Goal: Check status: Check status

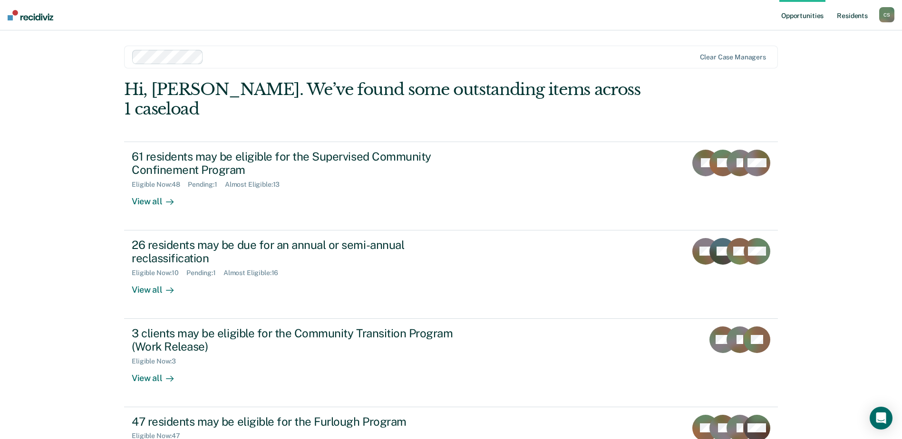
click at [852, 14] on link "Resident s" at bounding box center [852, 15] width 35 height 30
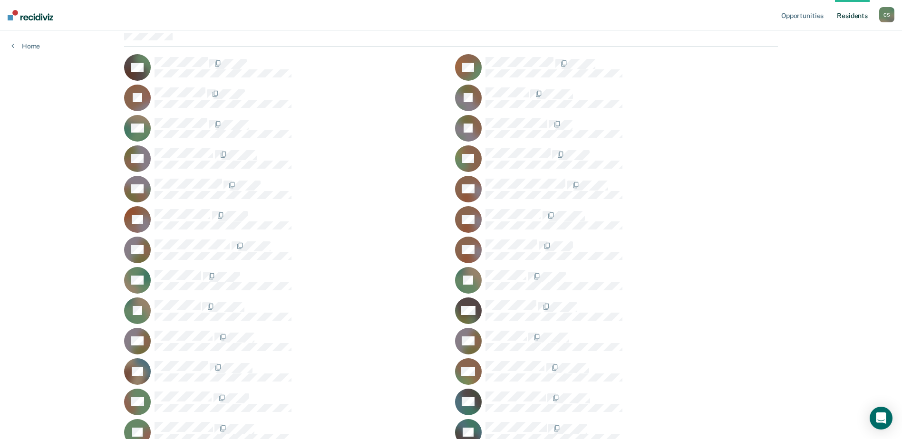
scroll to position [95, 0]
